Goal: Task Accomplishment & Management: Use online tool/utility

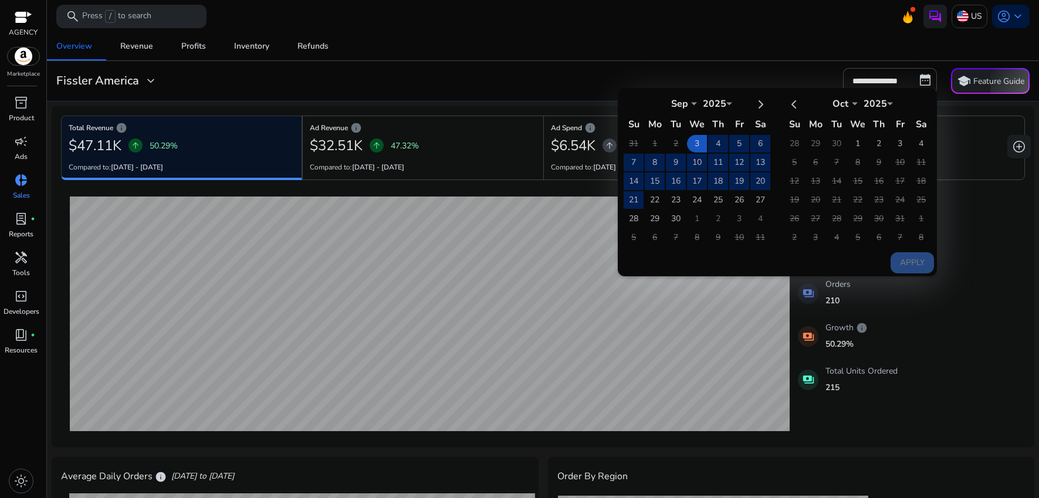
select select "*"
click at [21, 479] on span "light_mode" at bounding box center [21, 481] width 14 height 14
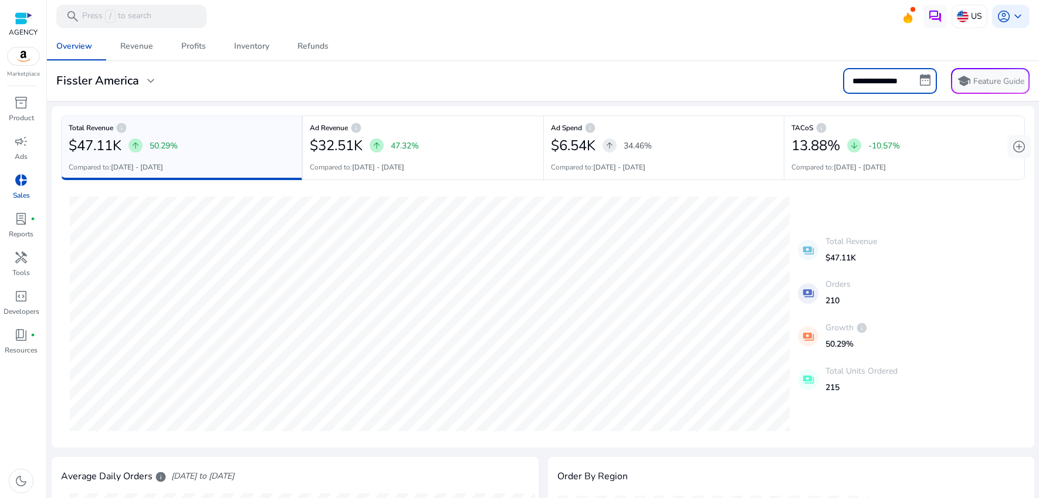
click at [924, 75] on input "**********" at bounding box center [890, 81] width 94 height 26
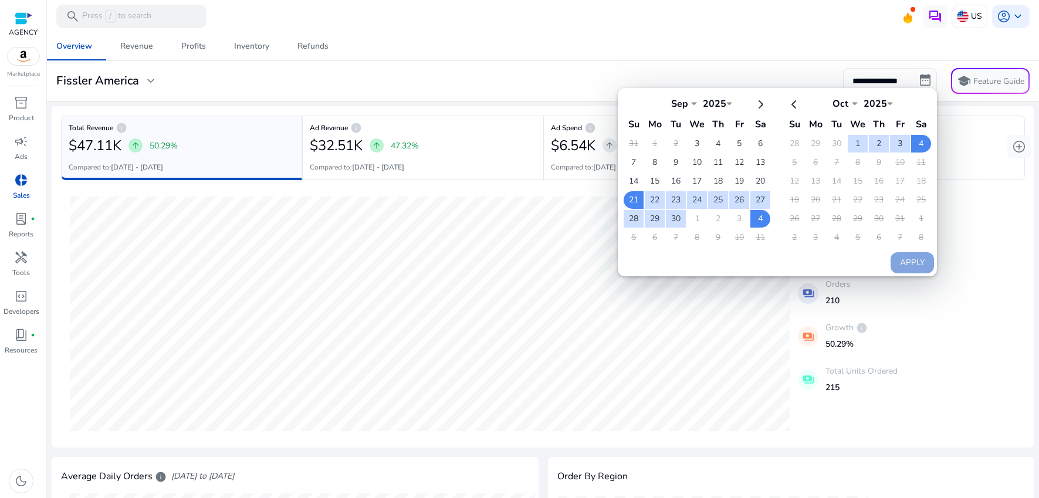
click at [923, 234] on td "8" at bounding box center [921, 238] width 20 height 18
click at [934, 9] on img at bounding box center [935, 16] width 14 height 14
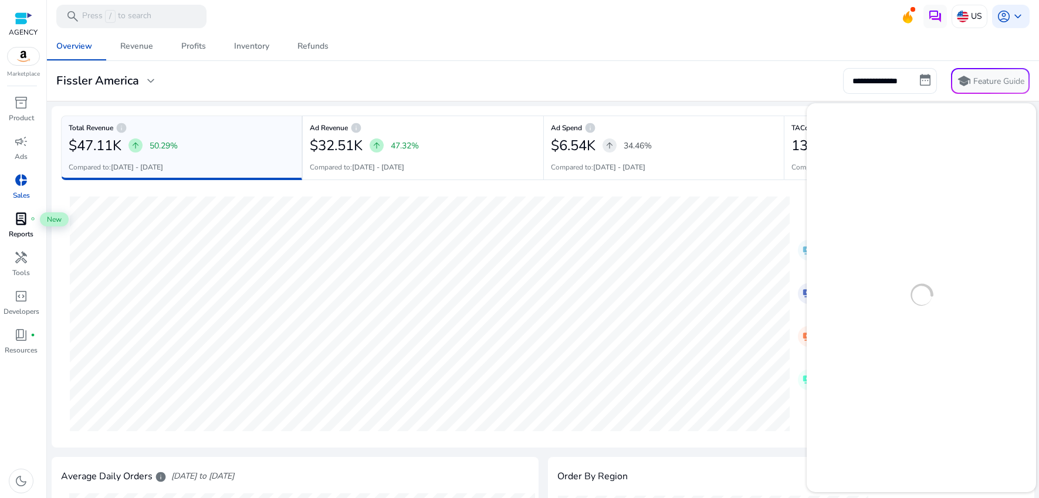
click at [23, 216] on span "lab_profile" at bounding box center [21, 219] width 14 height 14
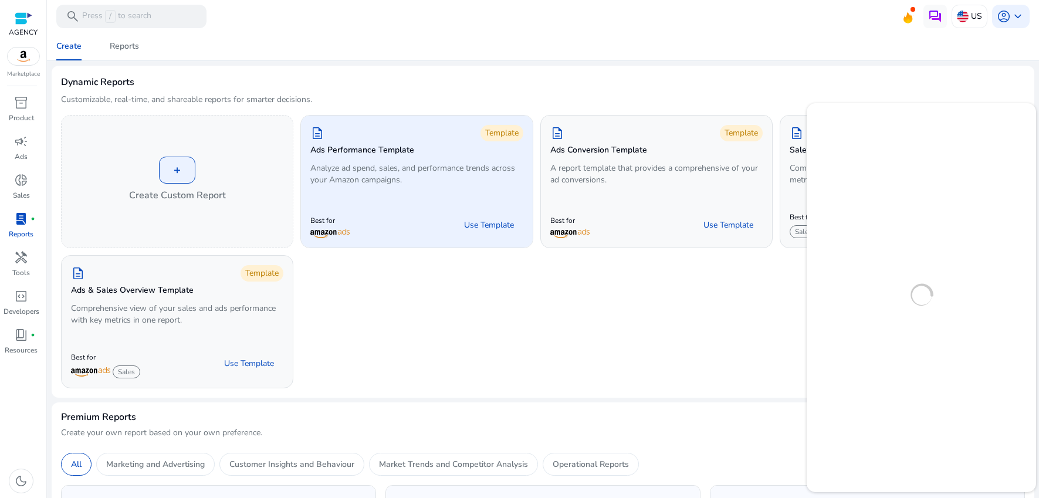
scroll to position [8, 0]
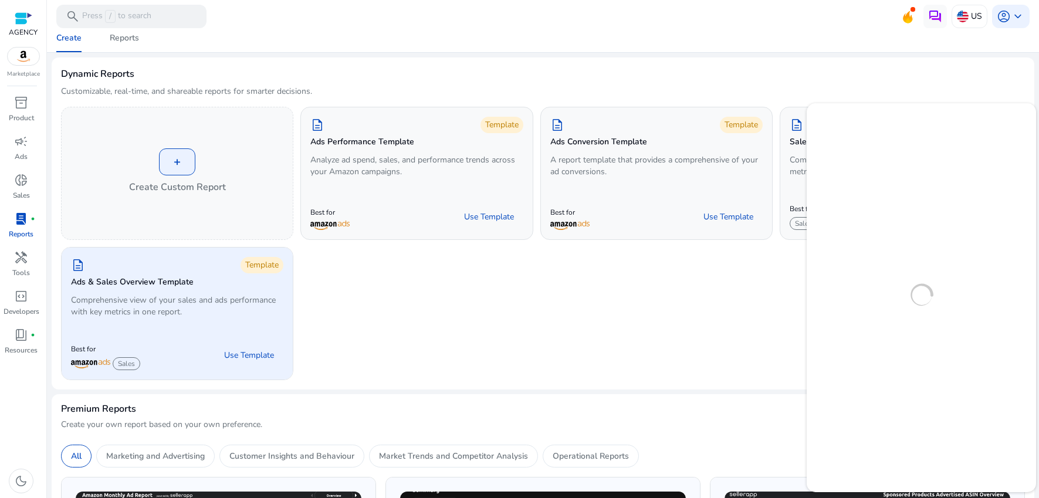
click at [217, 331] on div "Best for Sales Use Template" at bounding box center [177, 355] width 231 height 49
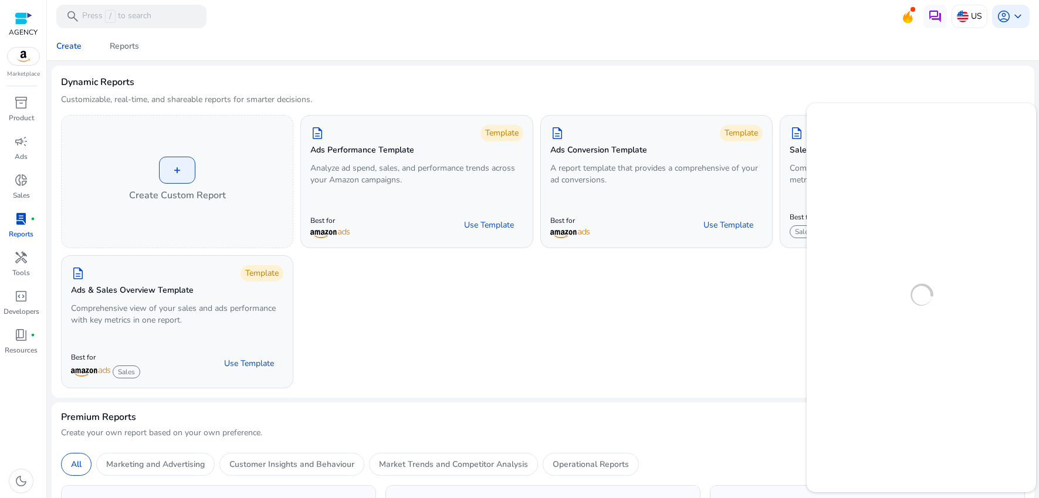
click at [121, 32] on div at bounding box center [543, 33] width 992 height 2
click at [127, 47] on div "Reports" at bounding box center [124, 46] width 29 height 8
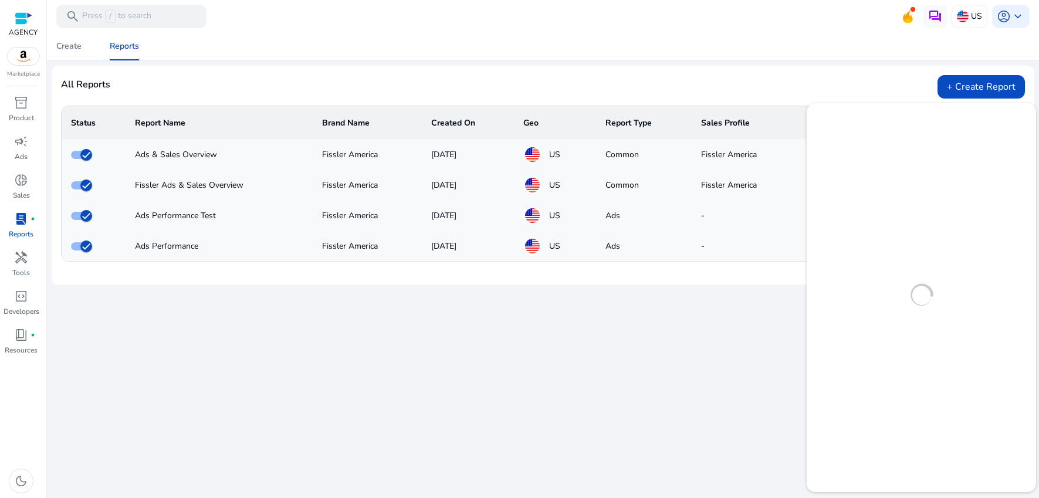
click at [191, 157] on div "Ads & Sales Overview" at bounding box center [219, 154] width 168 height 12
drag, startPoint x: 661, startPoint y: 382, endPoint x: 655, endPoint y: 385, distance: 7.1
click at [661, 384] on div "We are getting things ready for you... Create Reports All Reports + Create Repo…" at bounding box center [543, 265] width 983 height 466
click at [795, 93] on div "All Reports + Create Report" at bounding box center [543, 86] width 964 height 23
click at [933, 15] on img at bounding box center [935, 16] width 14 height 14
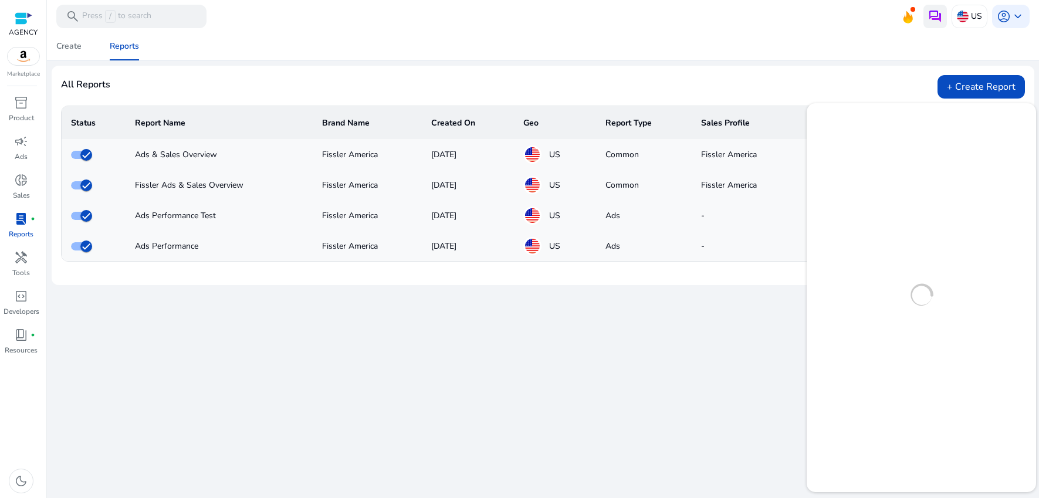
click at [933, 11] on img at bounding box center [935, 16] width 14 height 14
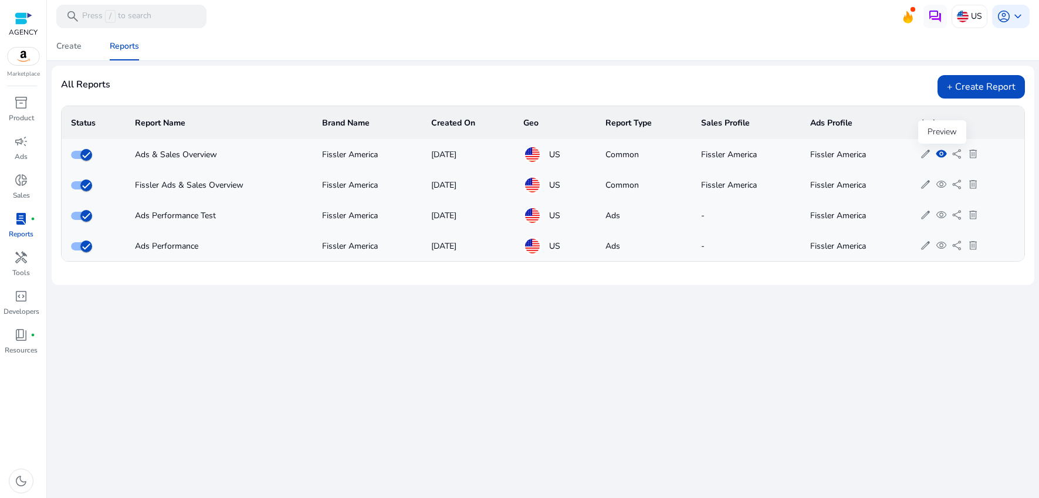
click at [946, 151] on span "visibility" at bounding box center [941, 153] width 11 height 11
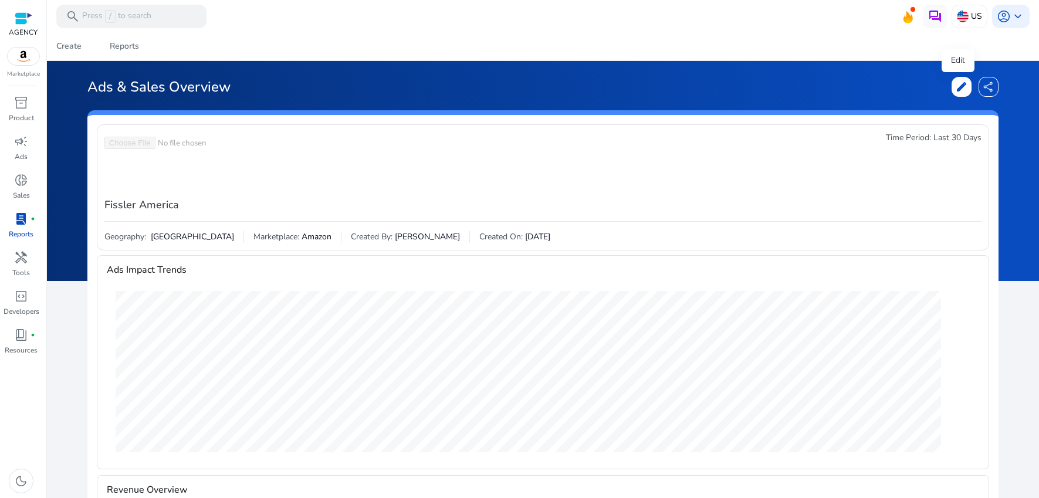
click at [959, 86] on span "edit" at bounding box center [962, 87] width 12 height 12
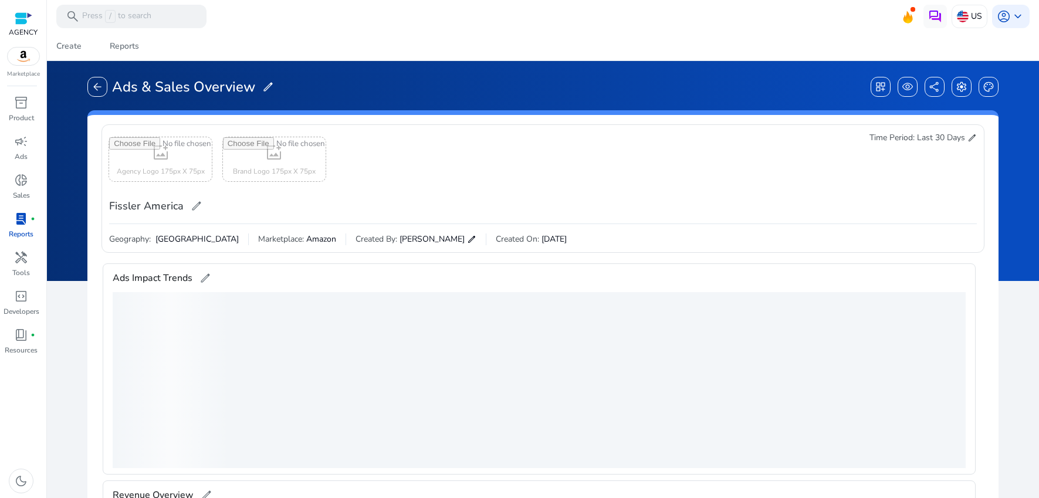
click at [972, 138] on span "edit" at bounding box center [972, 137] width 9 height 9
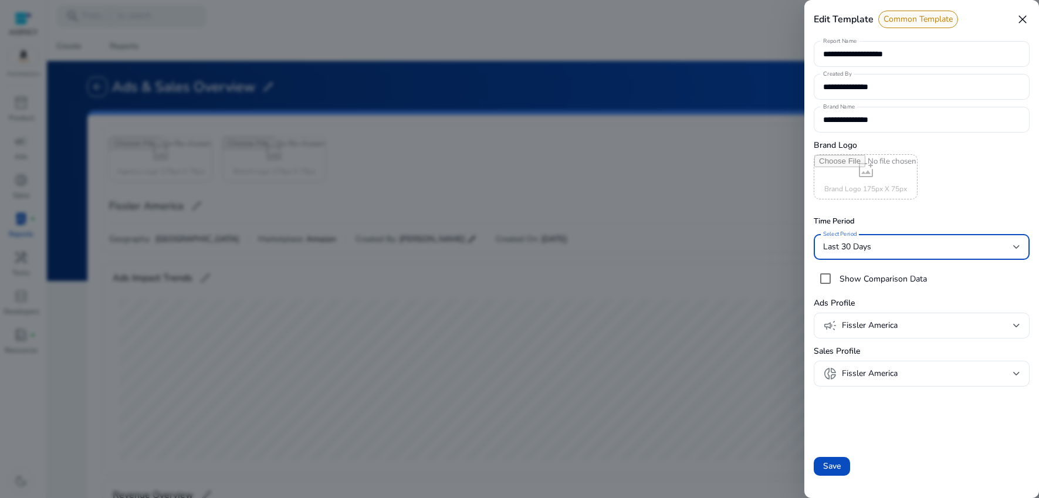
click at [898, 242] on div "Last 30 Days" at bounding box center [918, 247] width 190 height 13
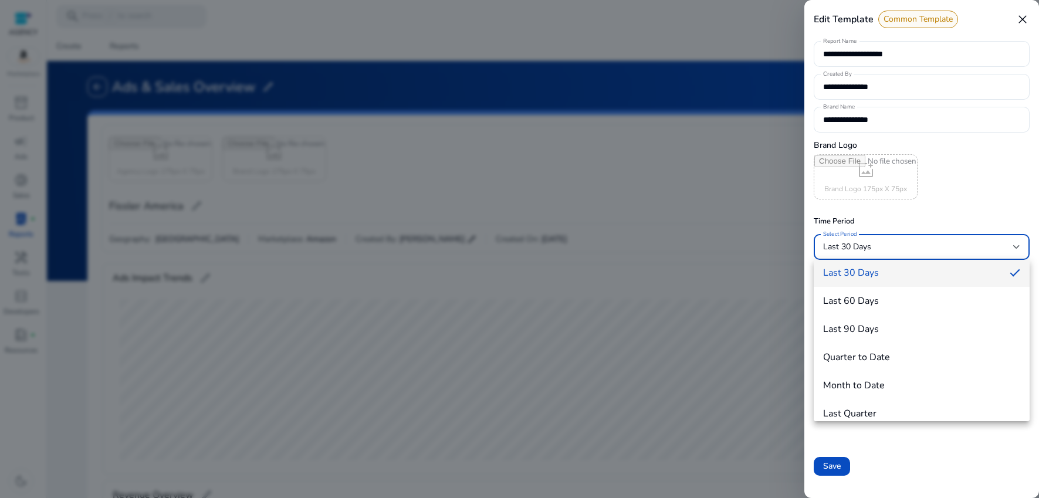
scroll to position [130, 0]
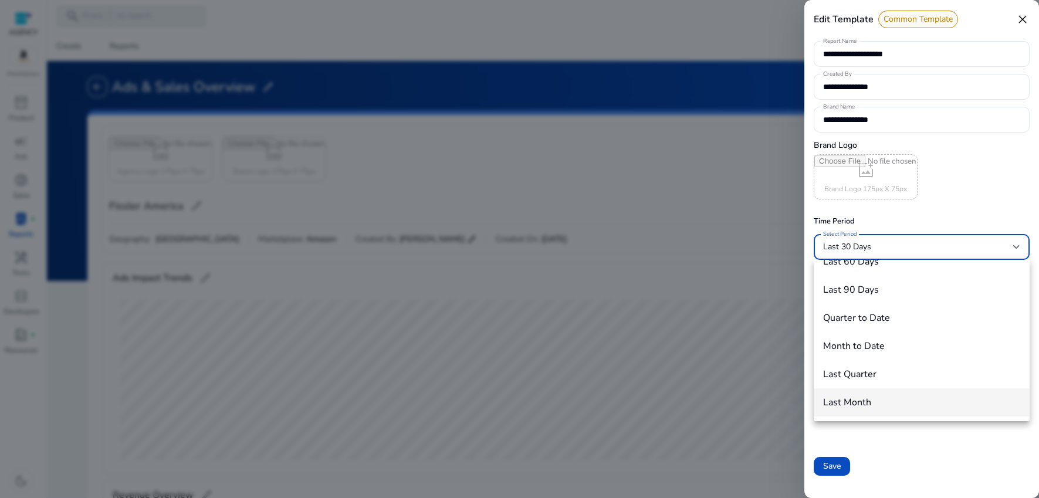
click at [861, 406] on h4 "Last Month" at bounding box center [847, 402] width 48 height 11
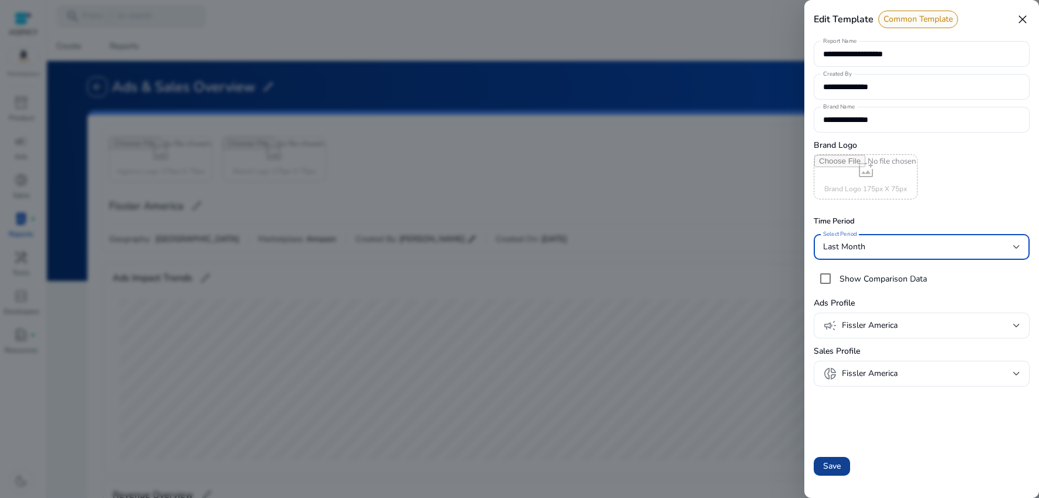
click at [833, 472] on span "Save" at bounding box center [832, 466] width 18 height 12
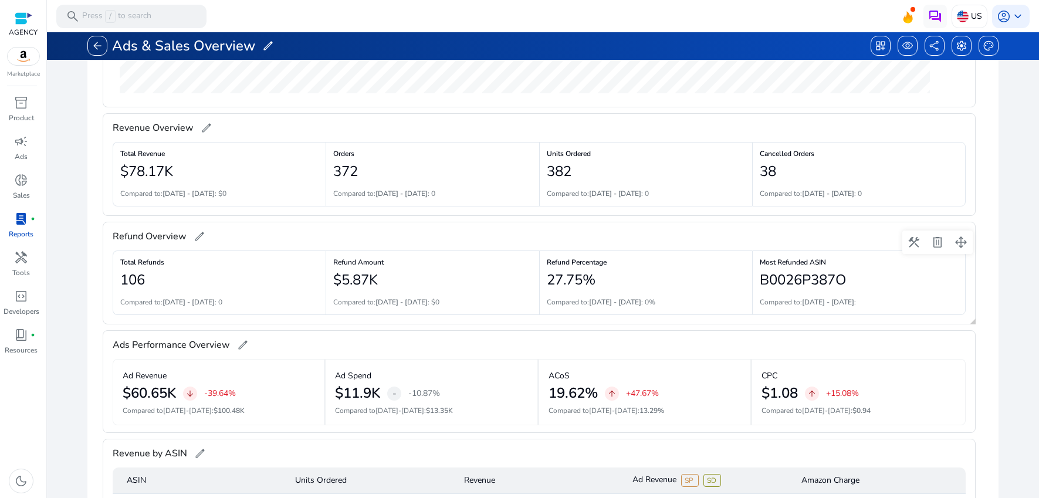
scroll to position [127, 0]
click at [203, 128] on span "edit" at bounding box center [207, 129] width 12 height 12
click at [501, 97] on div "Sep-20 Spend $645.77 Sales $2.18K" at bounding box center [525, 12] width 825 height 175
click at [201, 130] on span "edit" at bounding box center [207, 129] width 12 height 12
click at [290, 135] on div "**********" at bounding box center [539, 128] width 853 height 29
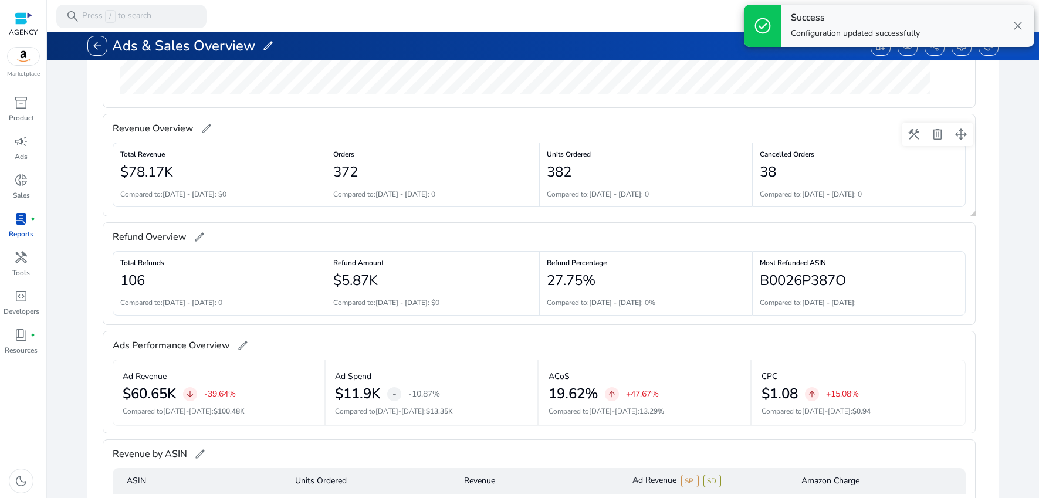
click at [235, 133] on div "Revenue Overview edit" at bounding box center [539, 128] width 853 height 28
click at [208, 130] on span "edit" at bounding box center [207, 129] width 12 height 12
click at [251, 164] on div "$78.17K" at bounding box center [219, 173] width 199 height 23
click at [285, 165] on div "$78.17K" at bounding box center [219, 172] width 199 height 23
click at [901, 130] on span at bounding box center [914, 134] width 28 height 28
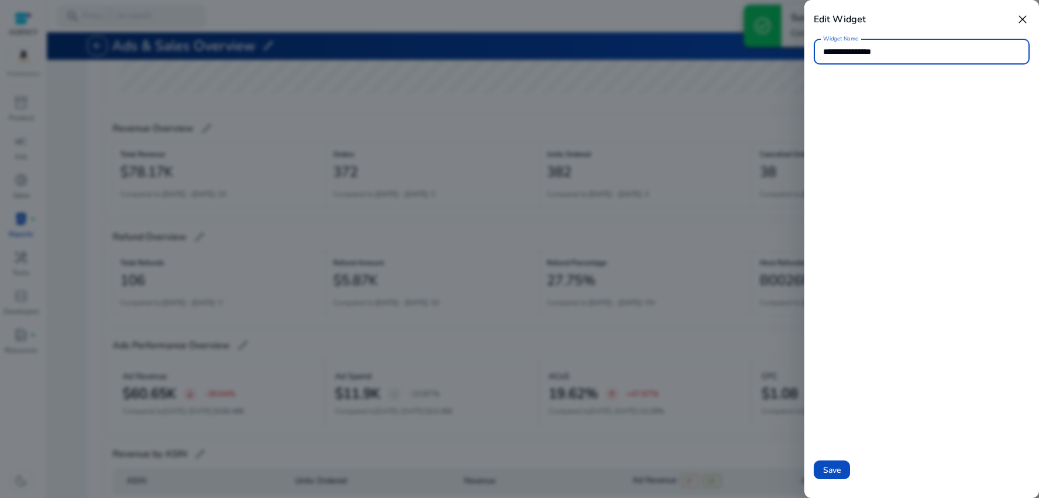
click at [1020, 21] on span "close" at bounding box center [1023, 19] width 14 height 14
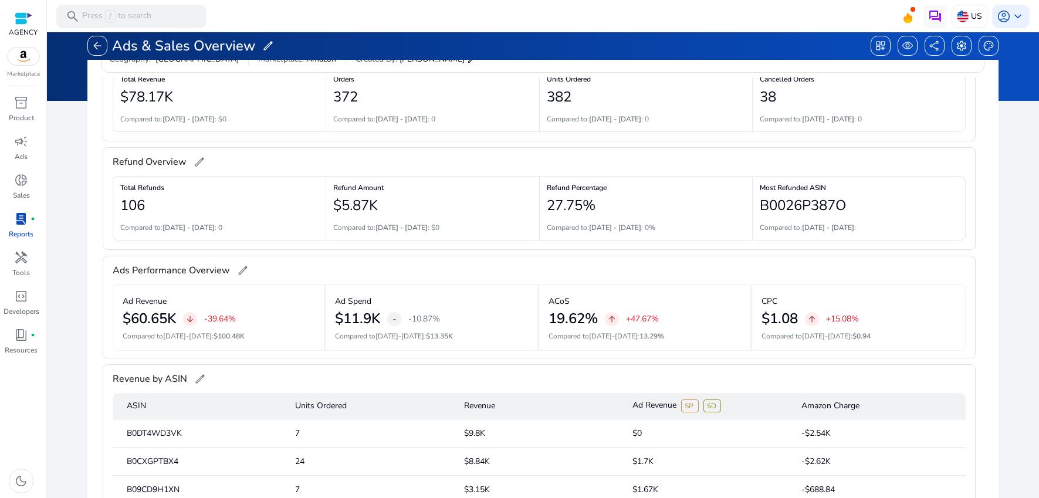
scroll to position [239, 0]
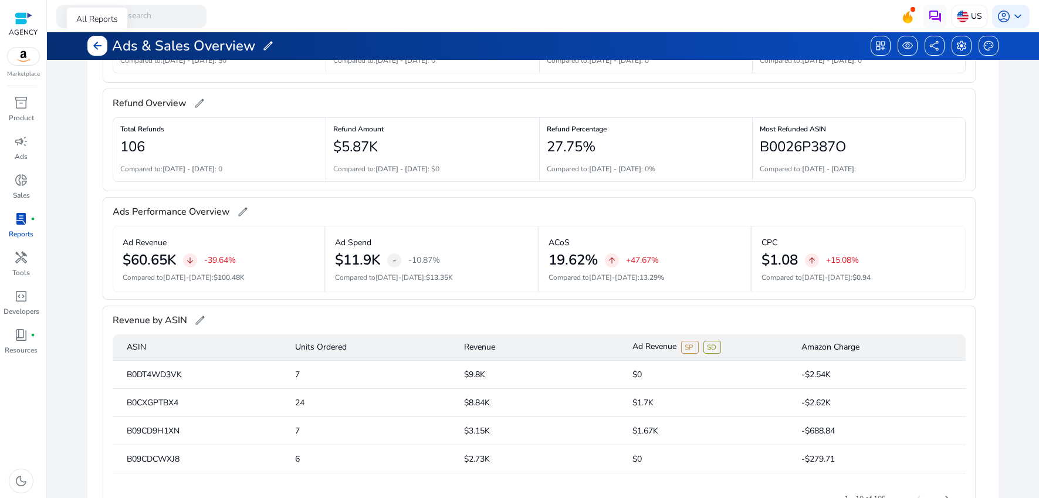
click at [96, 40] on span "arrow_back" at bounding box center [98, 46] width 12 height 12
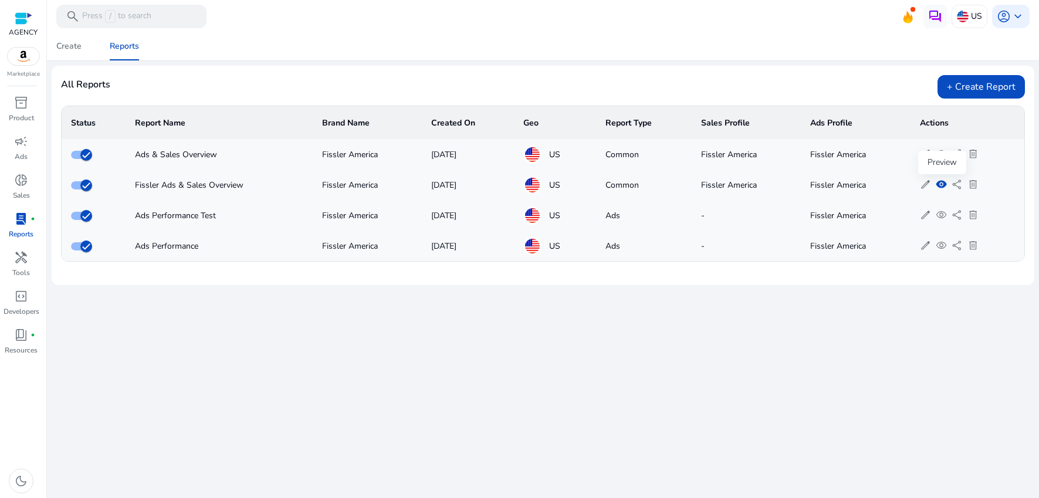
click at [942, 184] on span "visibility" at bounding box center [941, 184] width 11 height 11
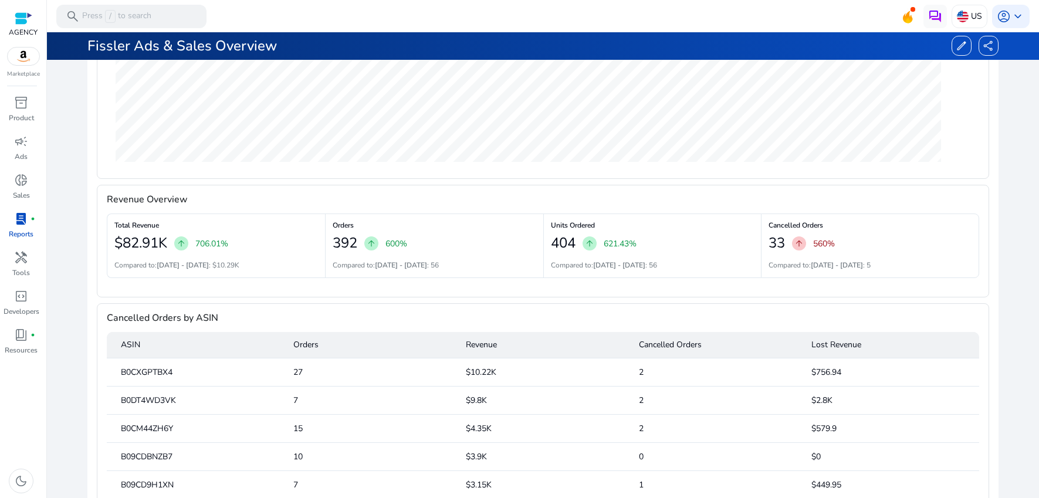
scroll to position [1366, 0]
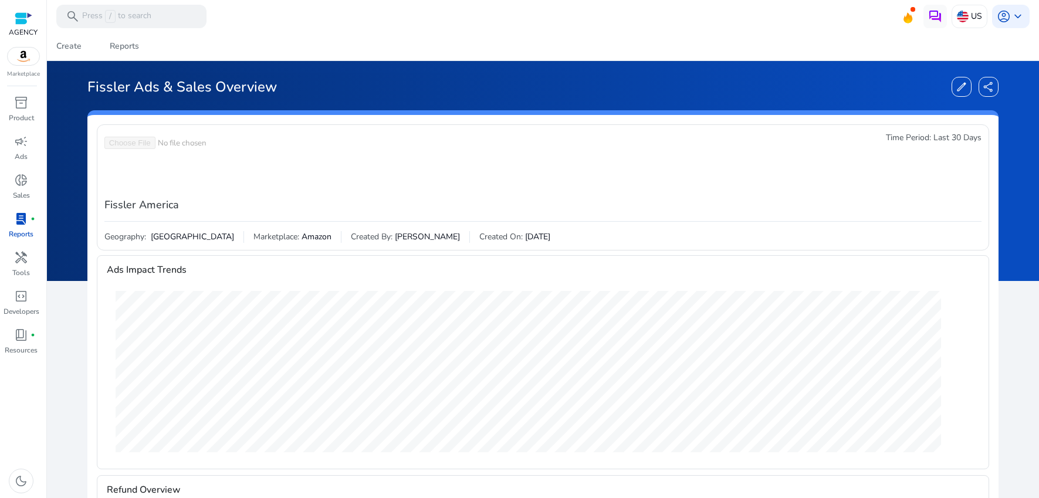
scroll to position [1366, 0]
